Goal: Information Seeking & Learning: Learn about a topic

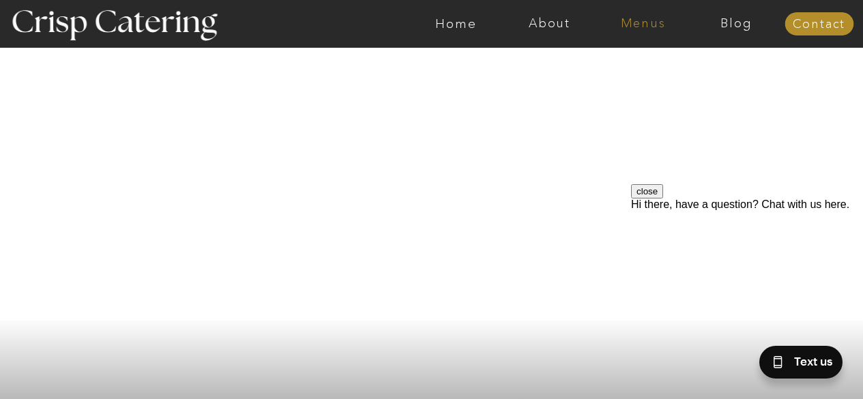
click at [644, 21] on nav "Menus" at bounding box center [642, 24] width 93 height 14
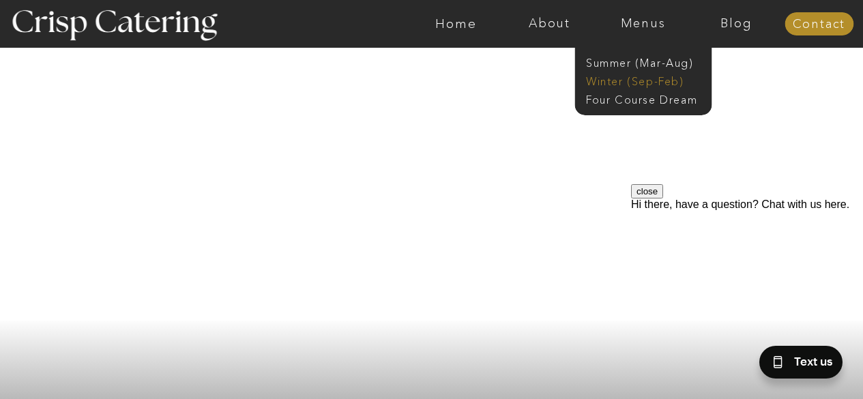
click at [631, 74] on nav "Winter (Sep-Feb)" at bounding box center [642, 80] width 112 height 13
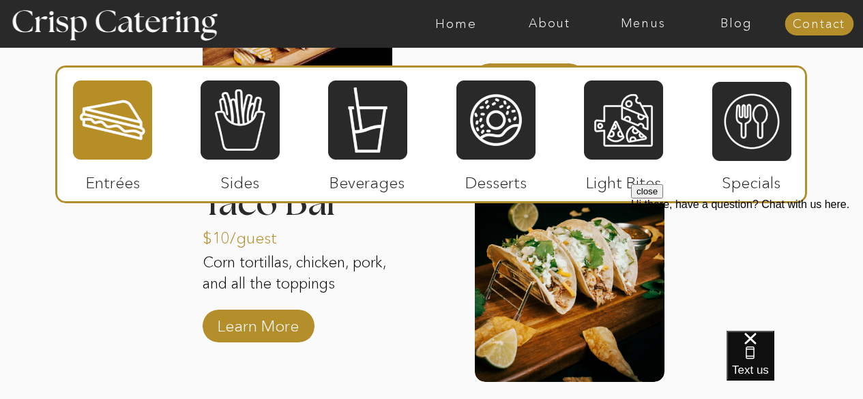
scroll to position [2011, 0]
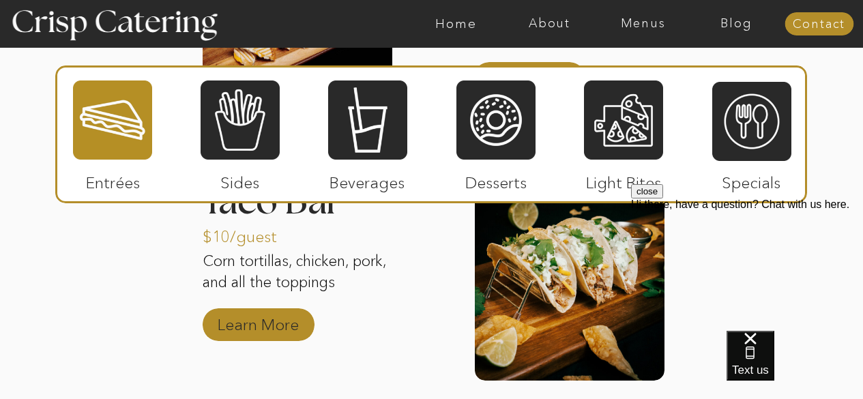
click at [279, 328] on p "Learn More" at bounding box center [258, 322] width 91 height 40
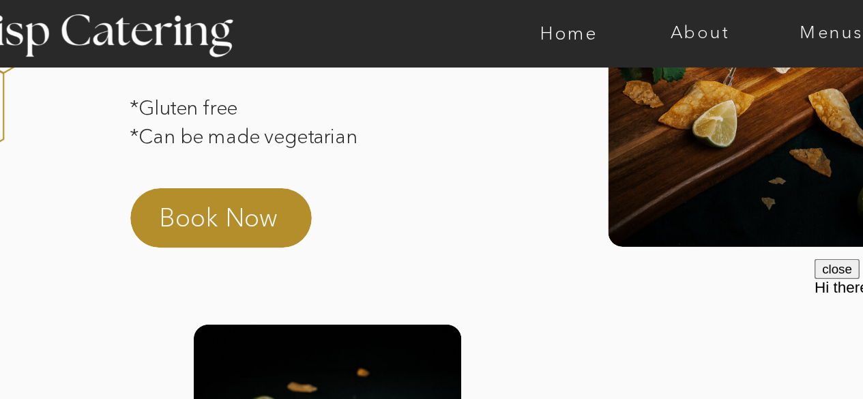
scroll to position [269, 0]
